Goal: Information Seeking & Learning: Learn about a topic

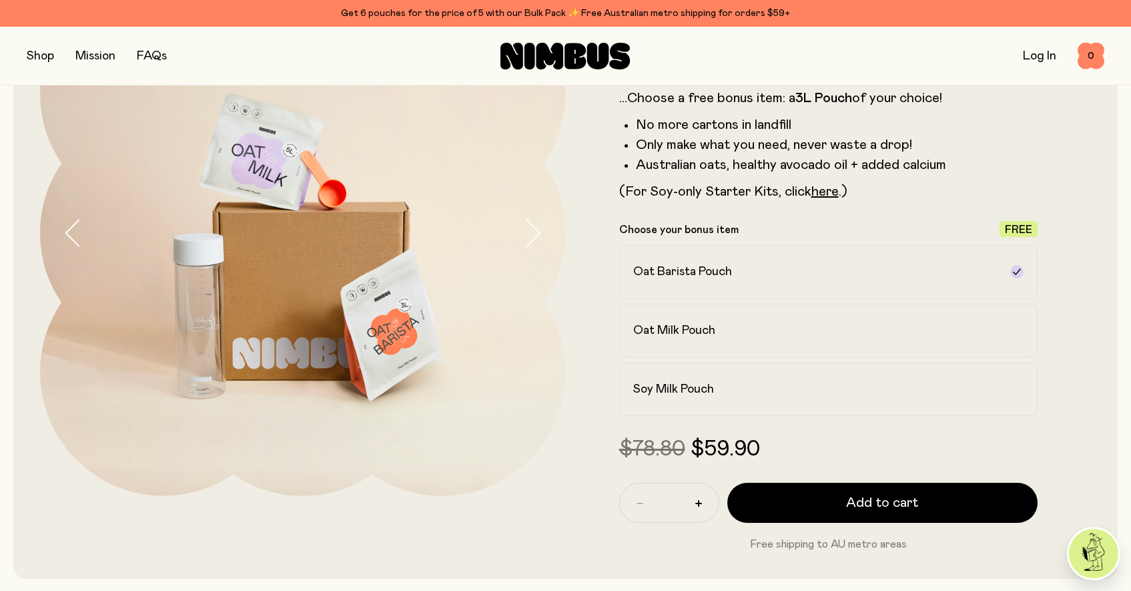
scroll to position [194, 0]
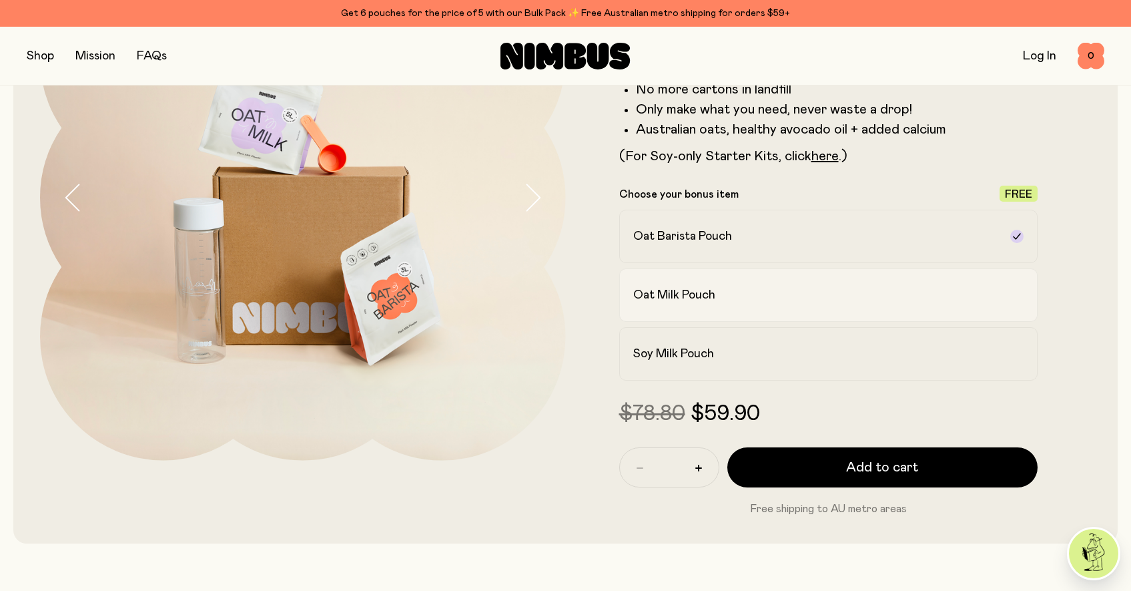
click at [692, 295] on h2 "Oat Milk Pouch" at bounding box center [674, 295] width 82 height 16
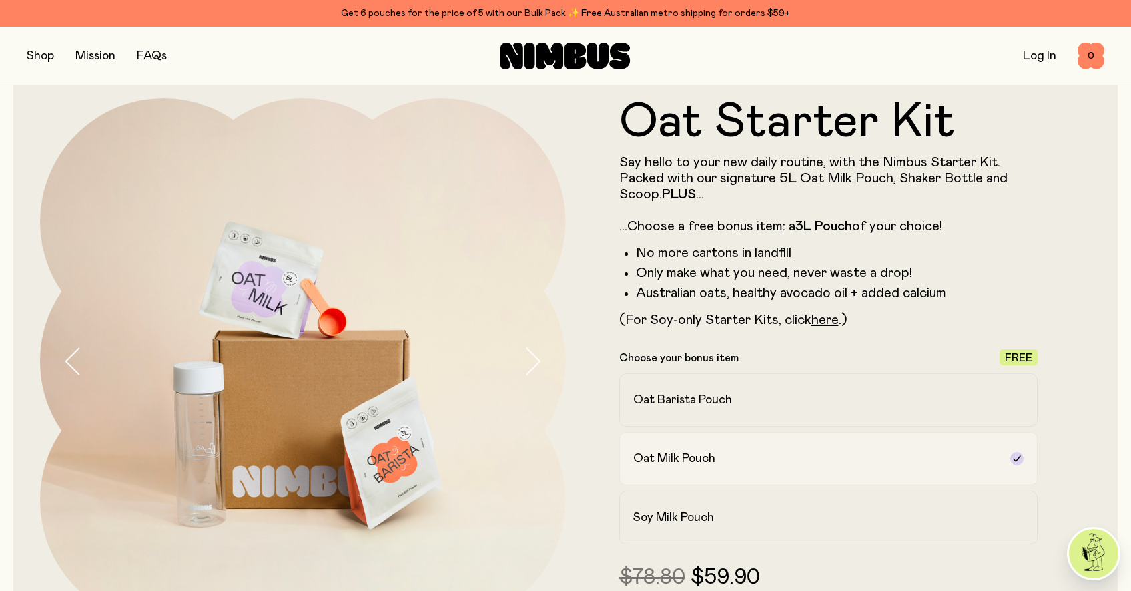
scroll to position [0, 0]
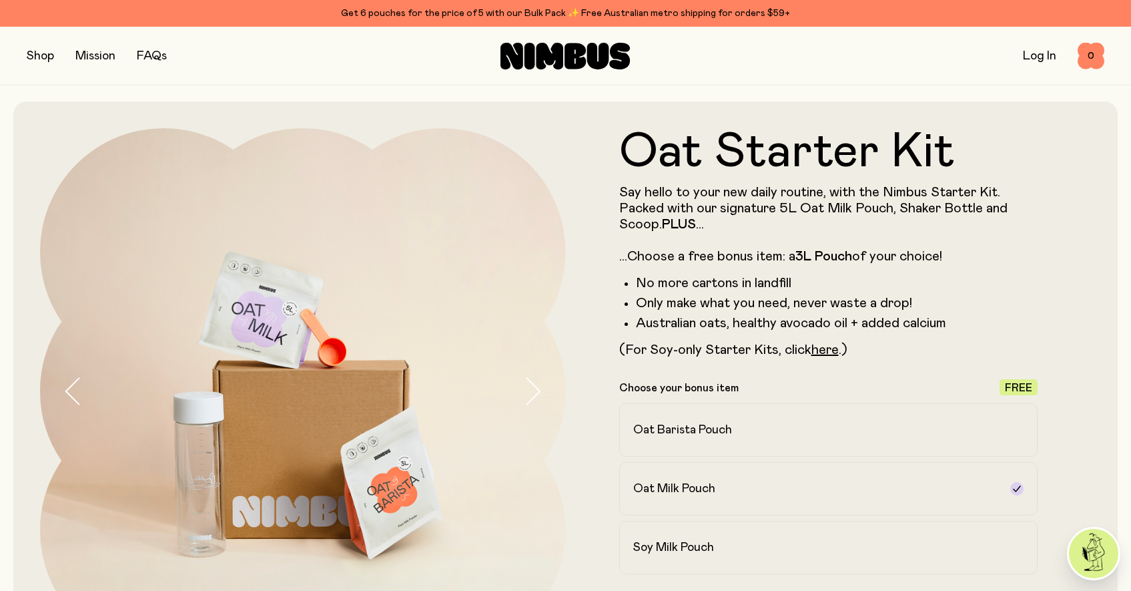
click at [39, 57] on button "button" at bounding box center [40, 56] width 27 height 19
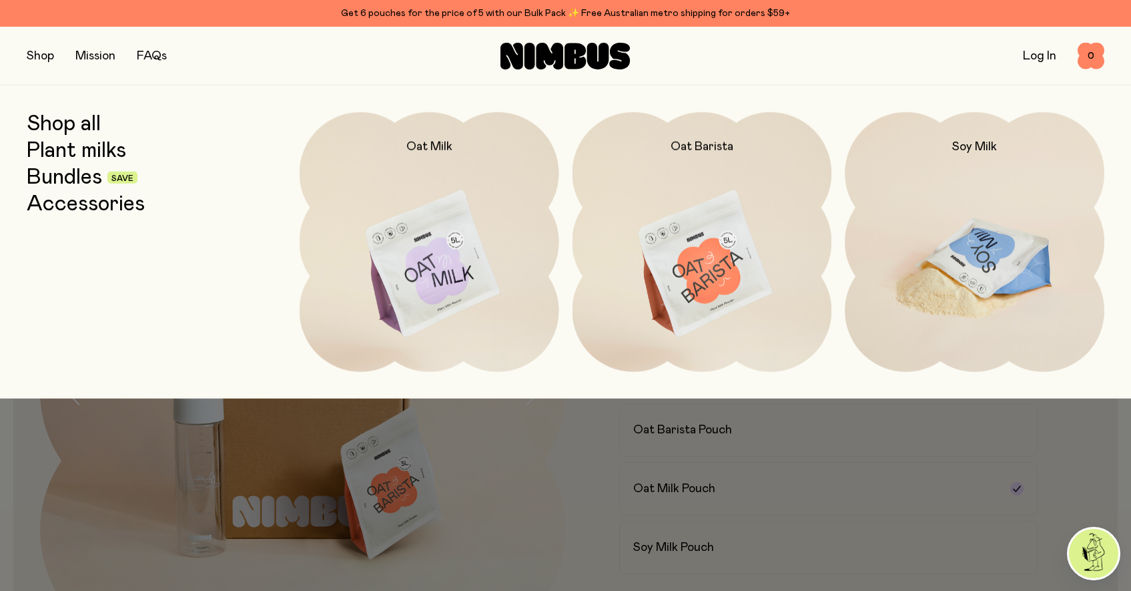
click at [937, 258] on img at bounding box center [975, 264] width 260 height 305
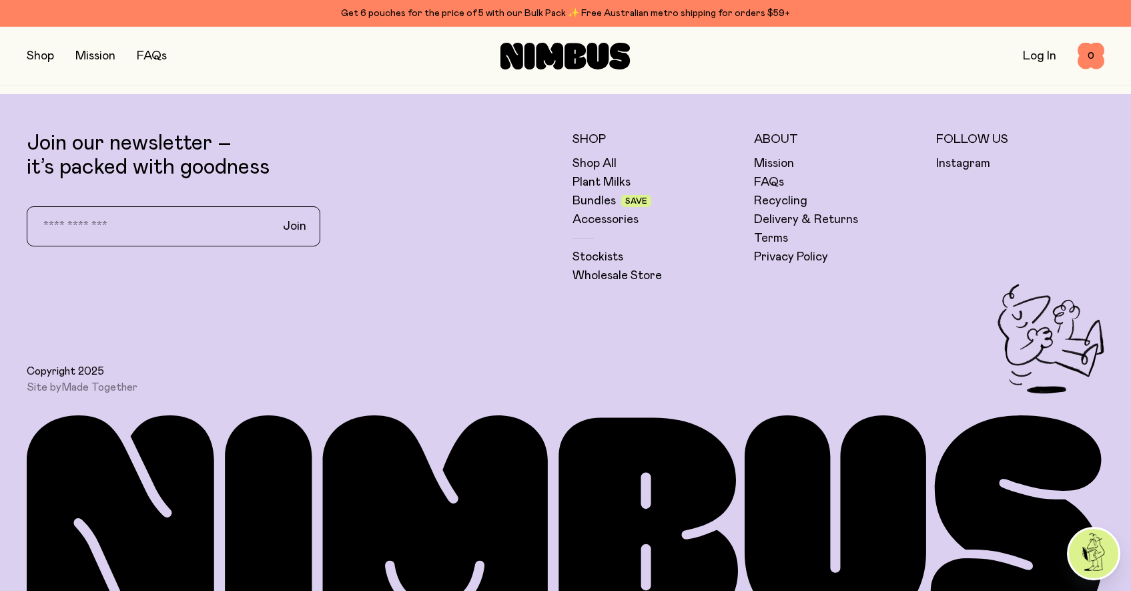
scroll to position [3593, 0]
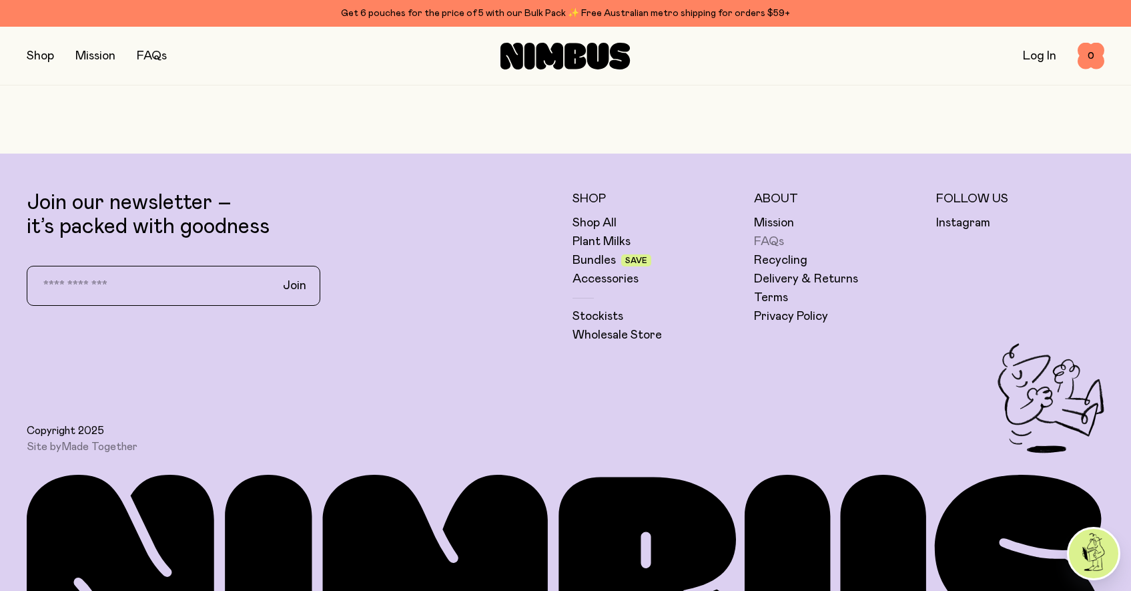
click at [765, 244] on link "FAQs" at bounding box center [769, 242] width 30 height 16
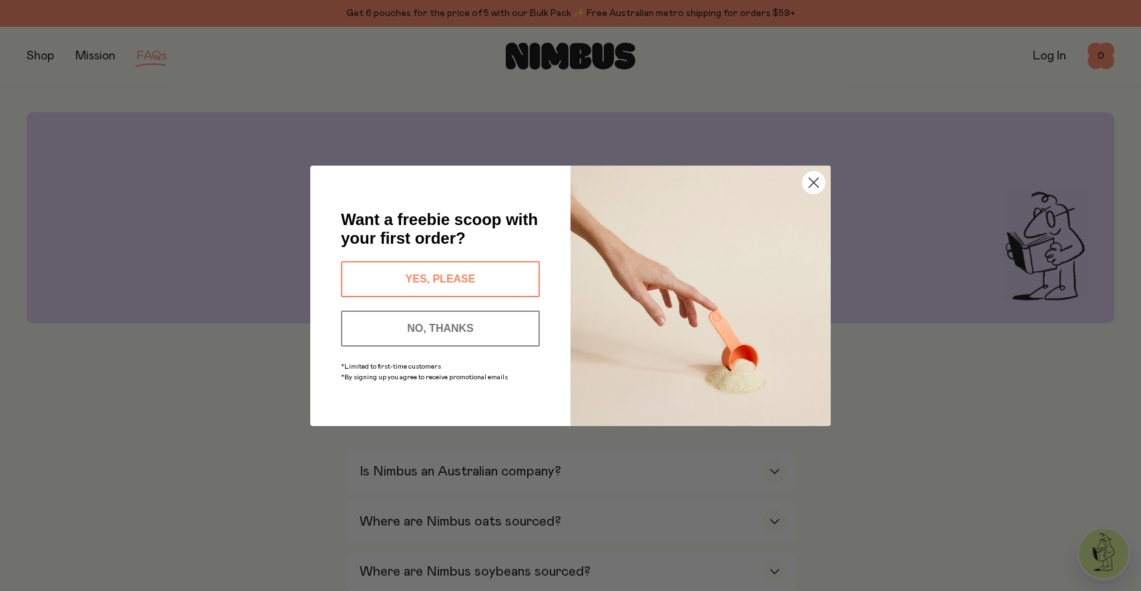
click at [813, 183] on icon "Close dialog" at bounding box center [813, 181] width 9 height 9
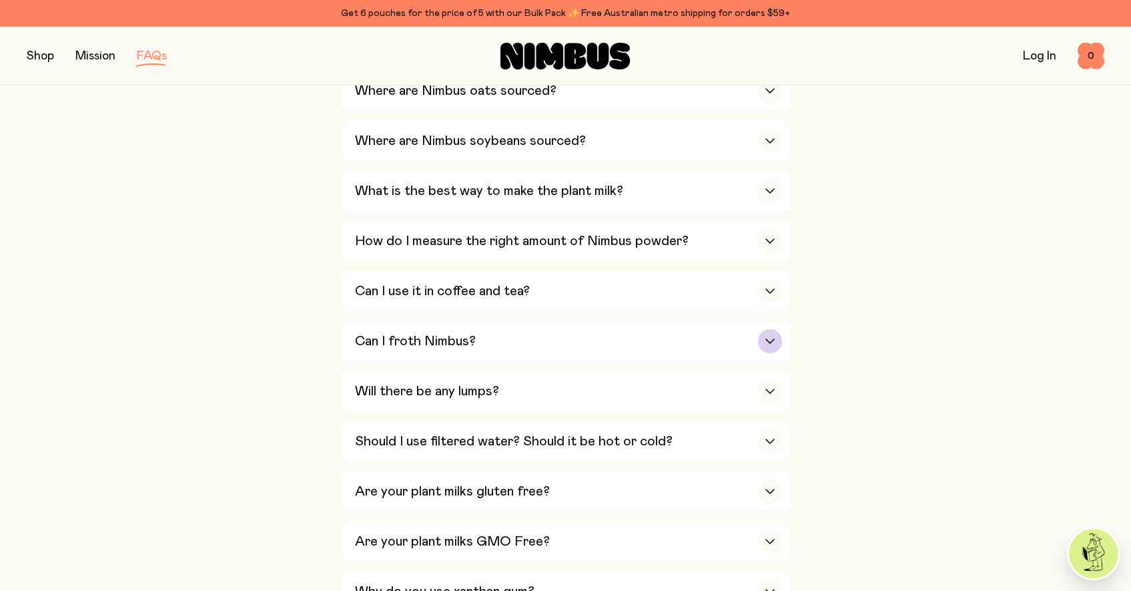
scroll to position [452, 0]
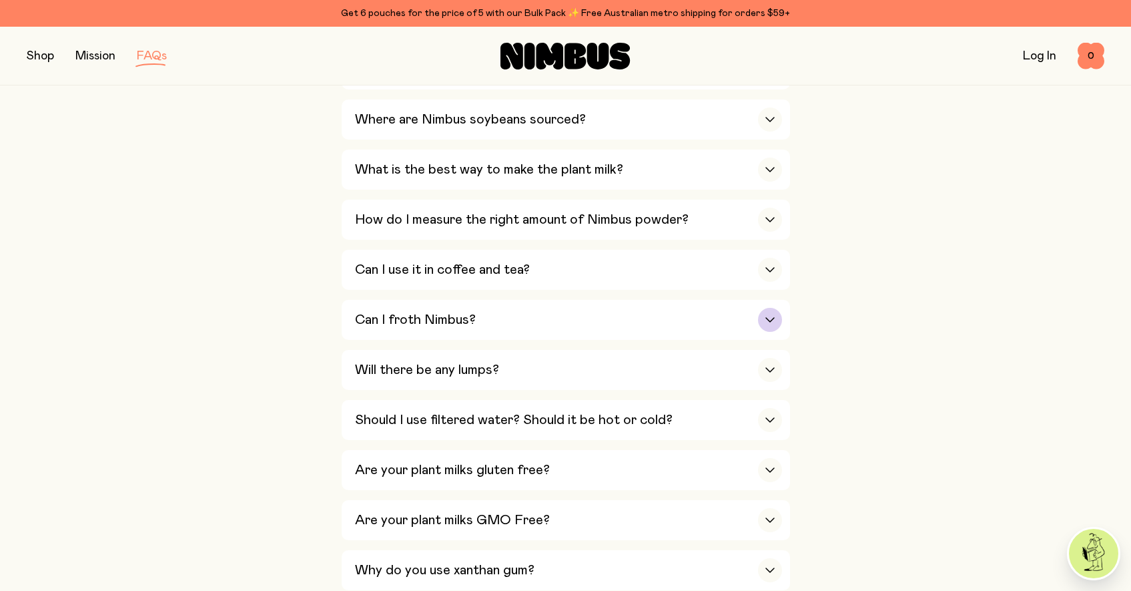
click at [633, 328] on div "Can I froth Nimbus?" at bounding box center [568, 320] width 427 height 40
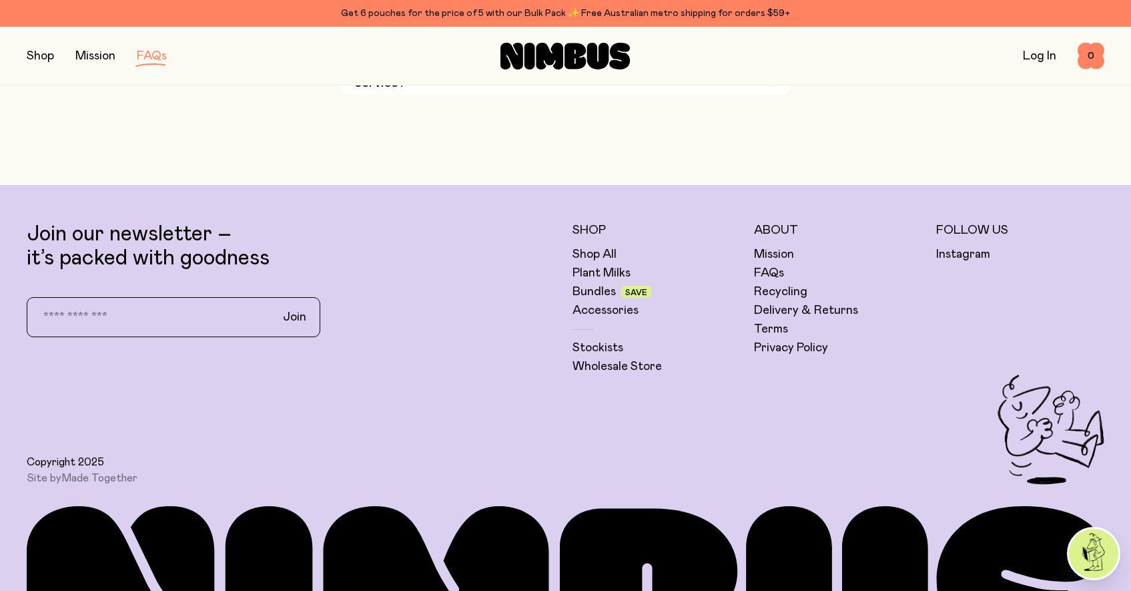
scroll to position [3083, 0]
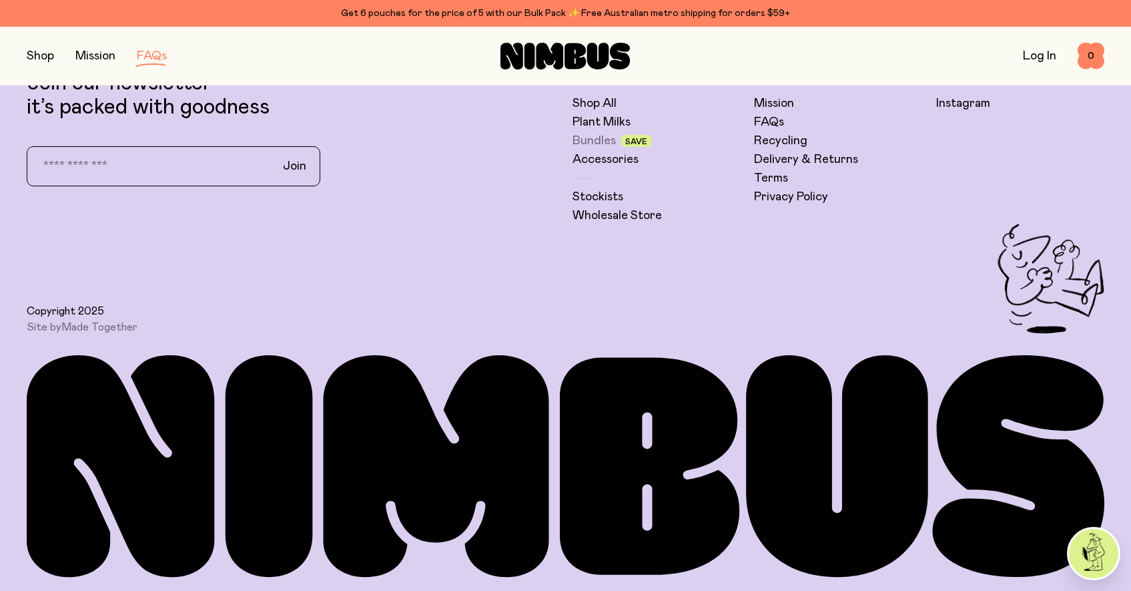
click at [595, 142] on link "Bundles" at bounding box center [594, 141] width 43 height 16
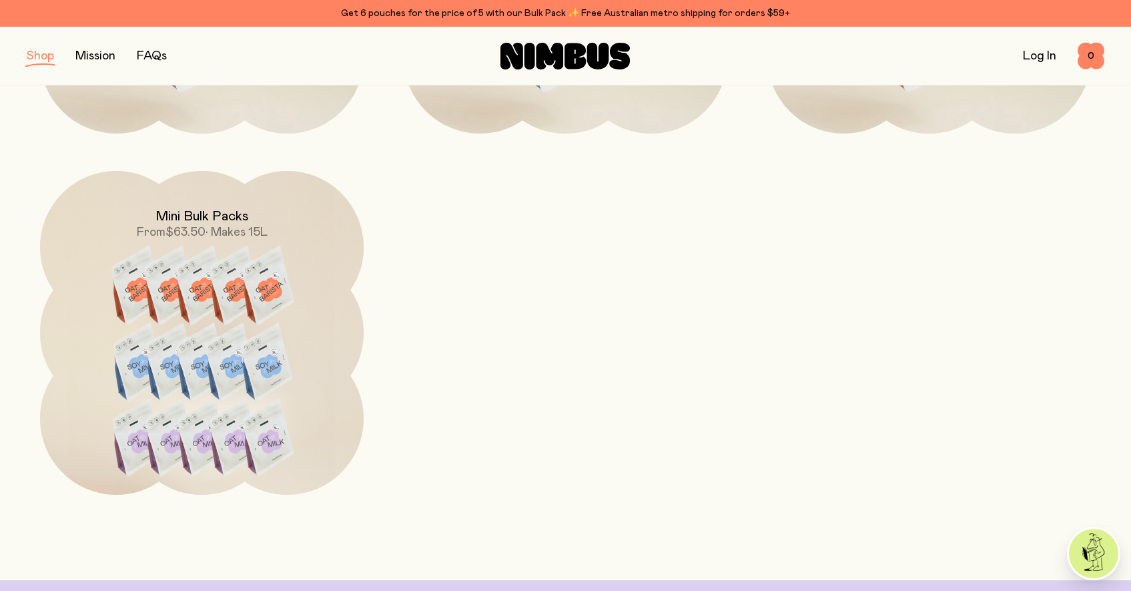
scroll to position [1241, 0]
